Goal: Information Seeking & Learning: Check status

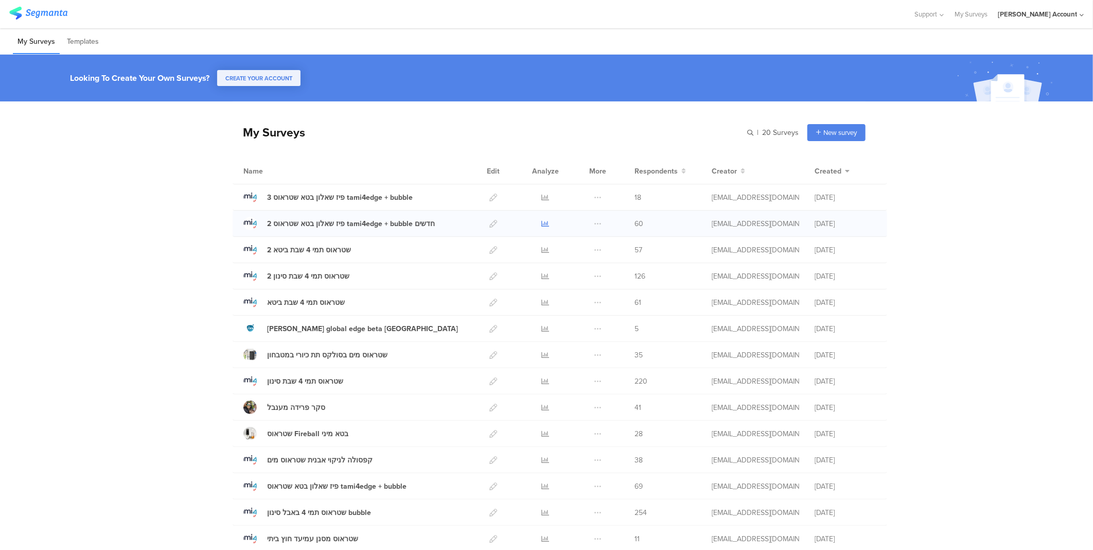
click at [543, 222] on icon at bounding box center [546, 224] width 8 height 8
